Goal: Task Accomplishment & Management: Use online tool/utility

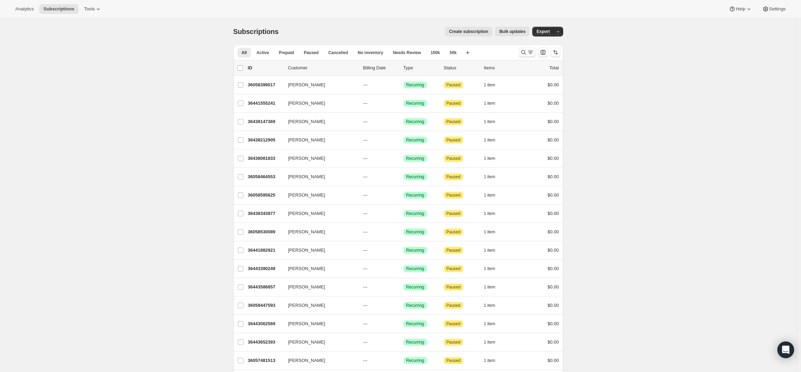
click at [524, 52] on icon "Search and filter results" at bounding box center [523, 52] width 7 height 7
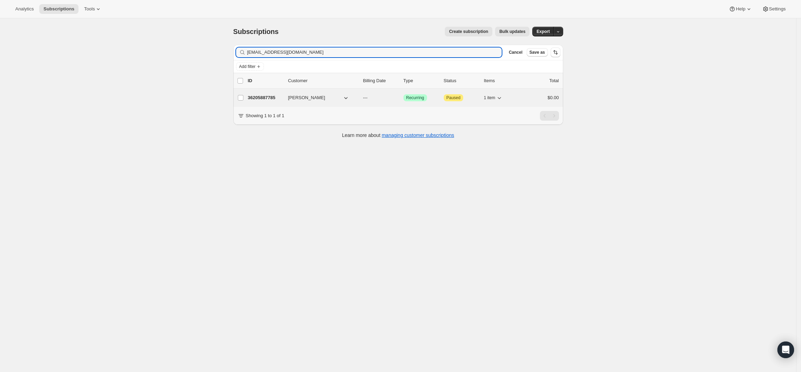
type input "[EMAIL_ADDRESS][DOMAIN_NAME]"
click at [269, 97] on p "36205887785" at bounding box center [265, 97] width 35 height 7
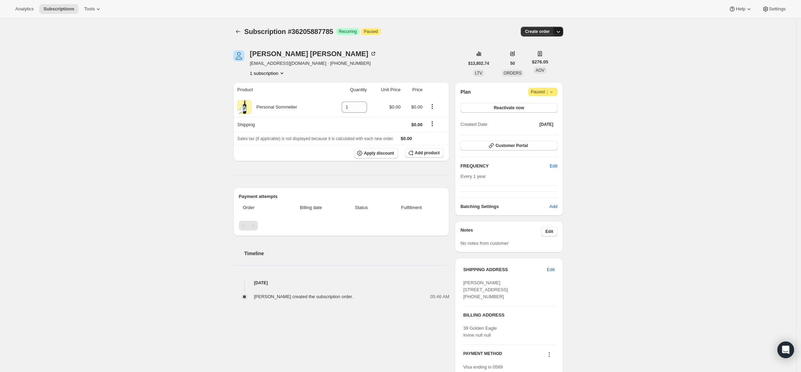
click at [561, 32] on icon "button" at bounding box center [558, 31] width 7 height 7
click at [548, 57] on span "Create custom one-time order" at bounding box center [531, 57] width 60 height 5
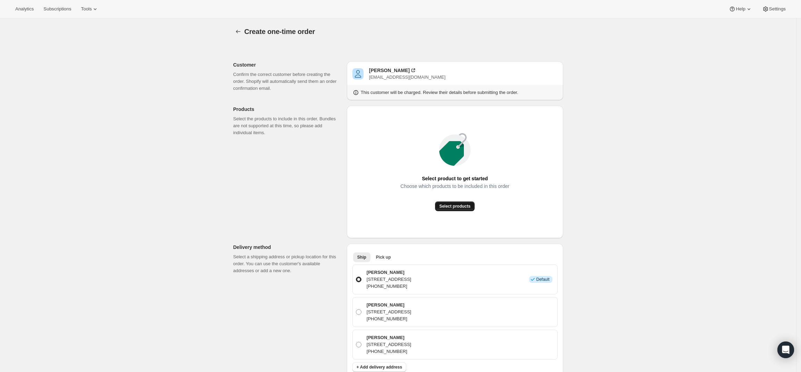
click at [460, 204] on span "Select products" at bounding box center [454, 207] width 31 height 6
